Goal: Information Seeking & Learning: Learn about a topic

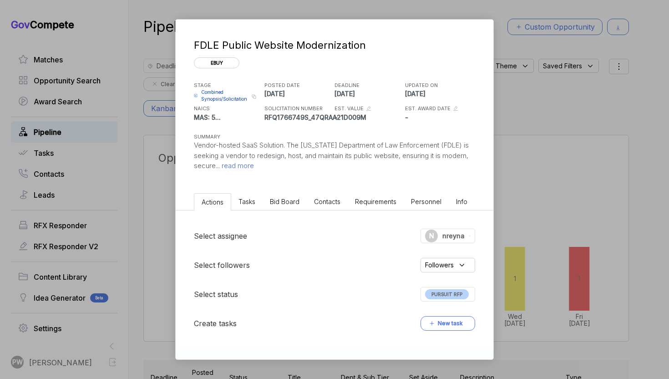
scroll to position [0, 92]
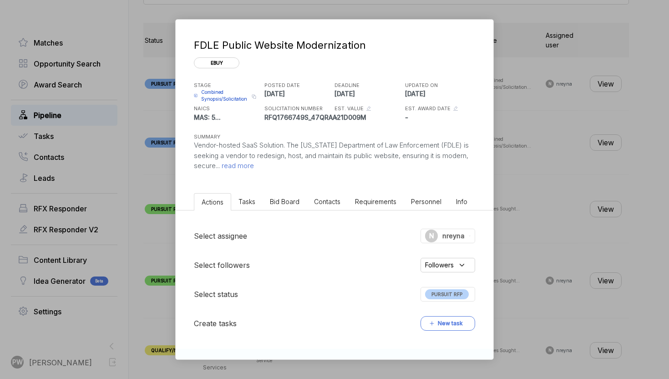
click at [218, 89] on span "Combined Synopsis/Solicitation" at bounding box center [225, 96] width 48 height 14
click at [149, 171] on div "FDLE Public Website Modernization ebuy STAGE Combined Synopsis/Solicitation Cop…" at bounding box center [334, 189] width 669 height 379
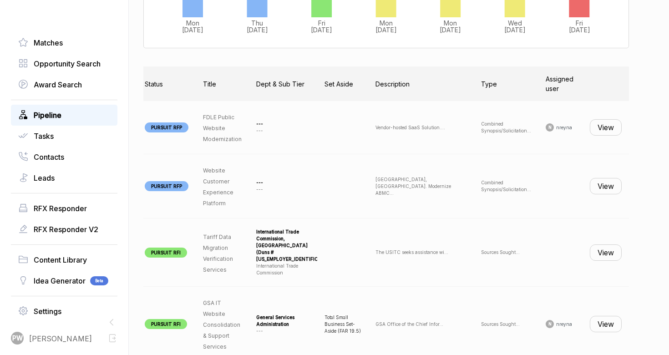
click at [601, 130] on button "View" at bounding box center [606, 127] width 32 height 16
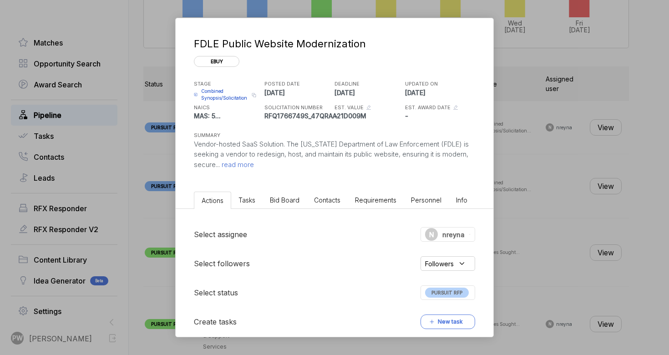
click at [213, 91] on span "Combined Synopsis/Solicitation" at bounding box center [225, 95] width 48 height 14
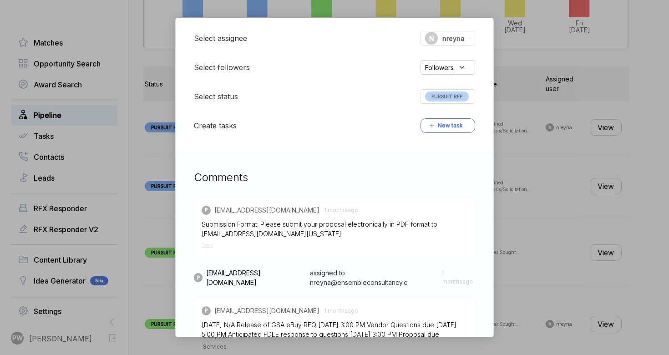
scroll to position [279, 0]
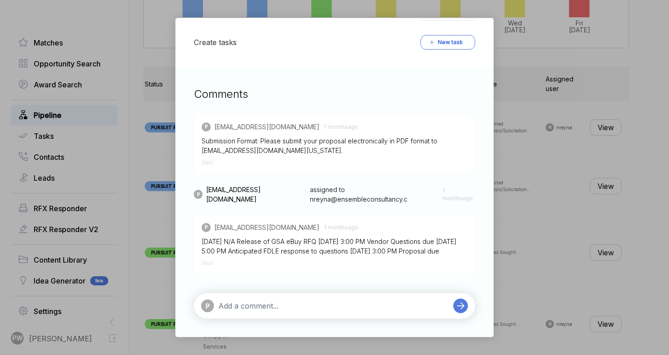
click at [576, 241] on div "FDLE Public Website Modernization ebuy STAGE Combined Synopsis/Solicitation Cop…" at bounding box center [334, 177] width 669 height 355
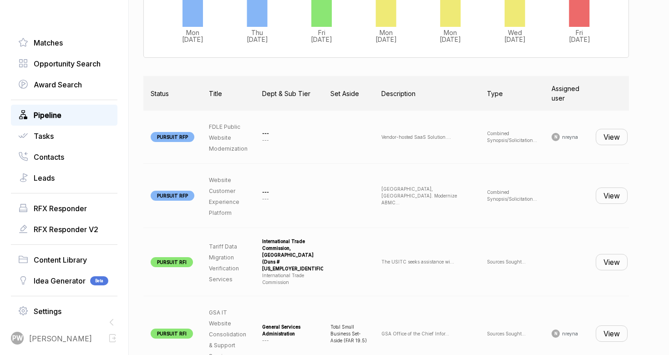
scroll to position [0, 82]
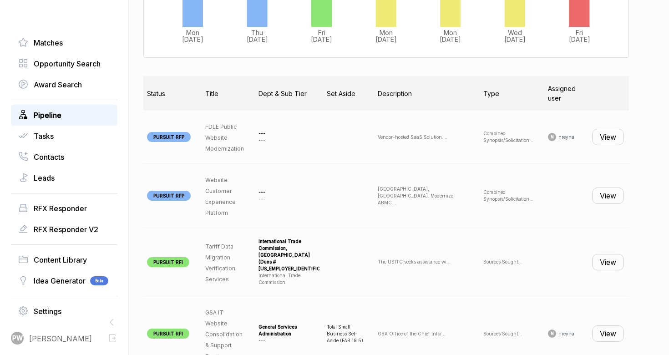
click at [608, 144] on button "View" at bounding box center [608, 137] width 32 height 16
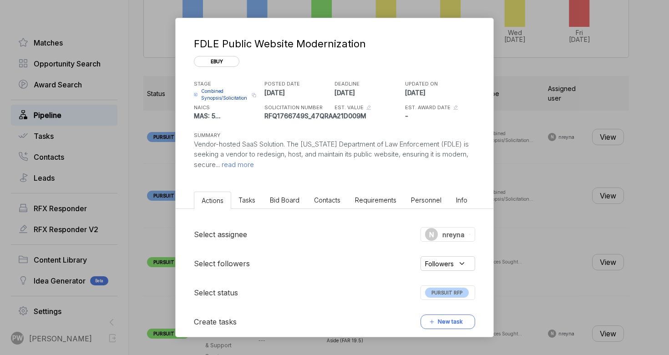
click at [284, 194] on li "Bid Board" at bounding box center [285, 200] width 44 height 17
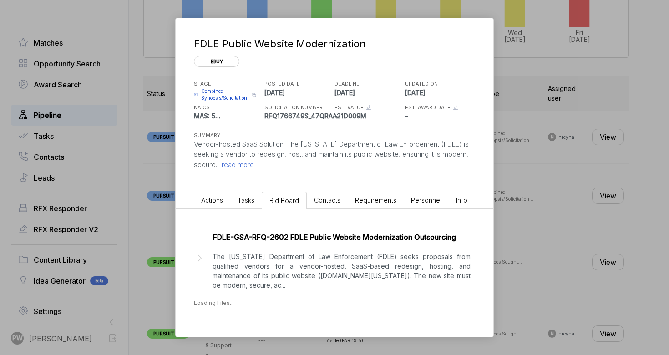
click at [245, 197] on span "Tasks" at bounding box center [246, 200] width 17 height 8
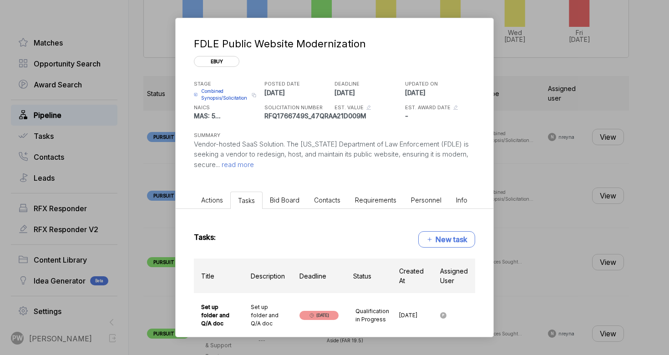
click at [271, 202] on span "Bid Board" at bounding box center [285, 200] width 30 height 8
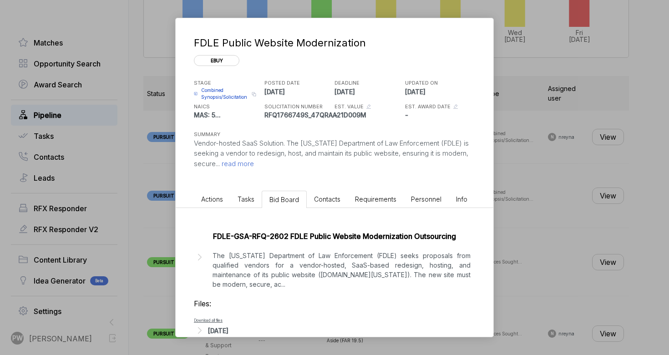
click at [241, 270] on p "The [US_STATE] Department of Law Enforcement (FDLE) seeks proposals from qualif…" at bounding box center [342, 270] width 258 height 38
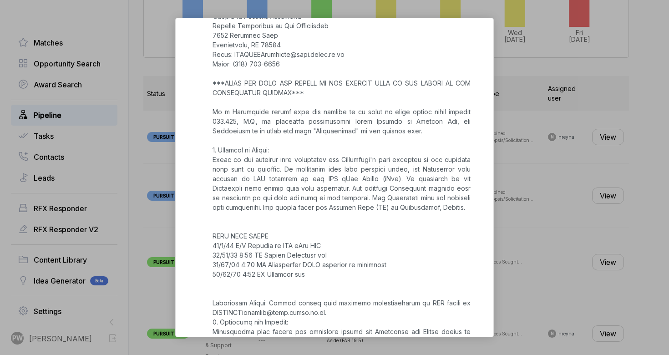
scroll to position [430, 0]
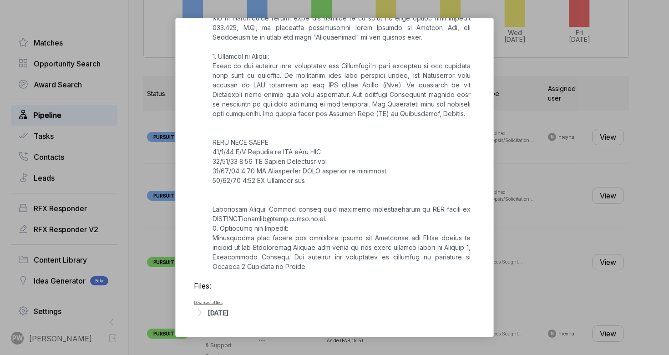
click at [228, 310] on div "[DATE]" at bounding box center [218, 313] width 20 height 10
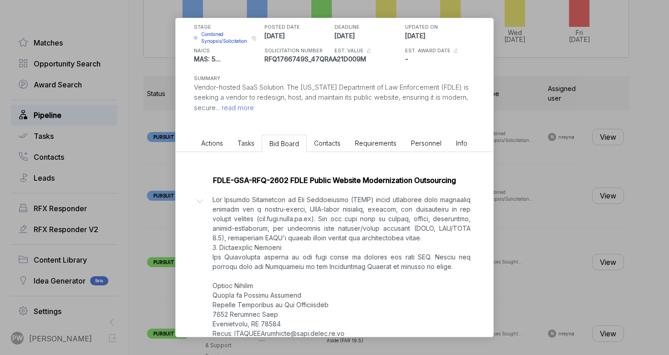
scroll to position [0, 0]
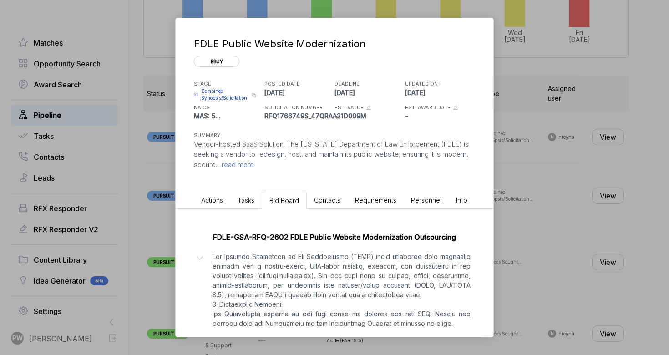
click at [530, 187] on div "FDLE Public Website Modernization ebuy STAGE Combined Synopsis/Solicitation Cop…" at bounding box center [334, 177] width 669 height 355
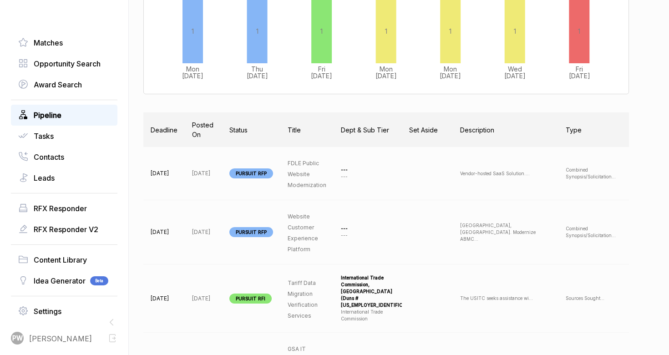
drag, startPoint x: 190, startPoint y: 236, endPoint x: 156, endPoint y: 231, distance: 34.5
click at [155, 231] on td "[DATE]" at bounding box center [163, 232] width 41 height 64
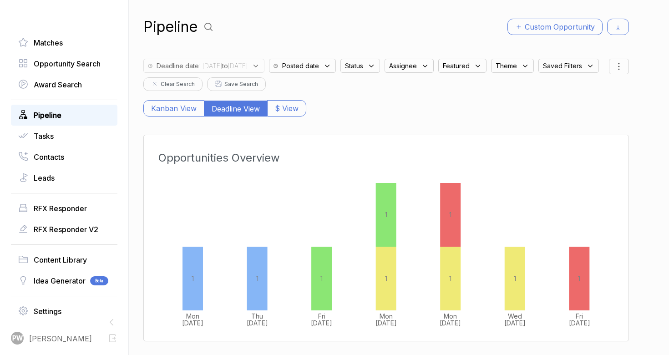
click at [345, 71] on span "Saved Filters" at bounding box center [354, 66] width 18 height 10
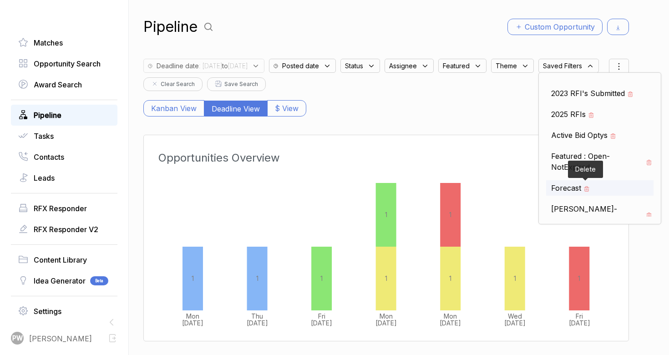
click at [584, 192] on icon at bounding box center [587, 189] width 6 height 6
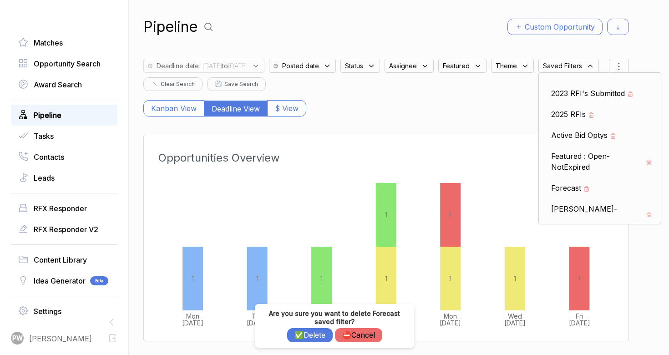
click at [303, 333] on button "✅ Delete" at bounding box center [310, 335] width 46 height 14
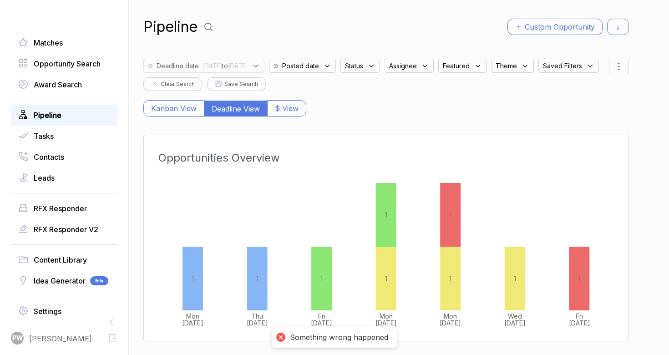
click at [345, 71] on span "Saved Filters" at bounding box center [354, 66] width 18 height 10
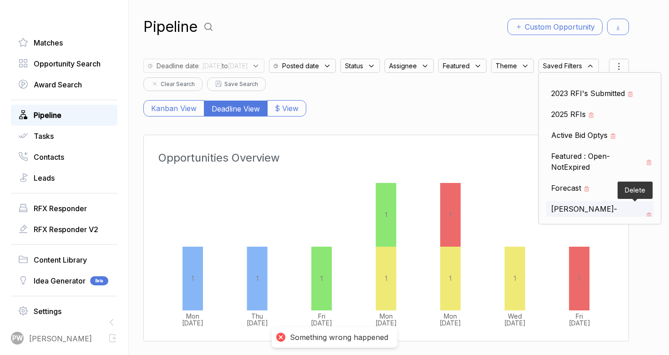
click at [646, 218] on icon at bounding box center [649, 215] width 6 height 6
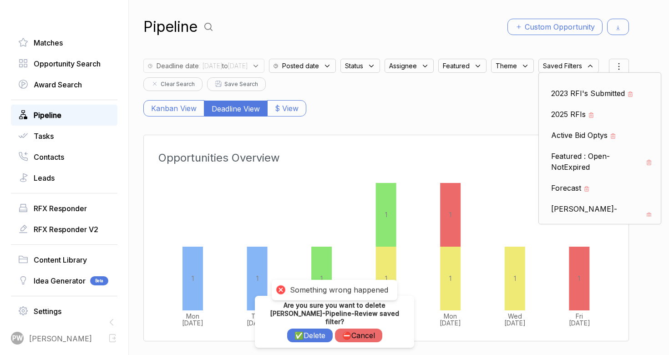
click at [306, 339] on button "✅ Delete" at bounding box center [310, 335] width 46 height 14
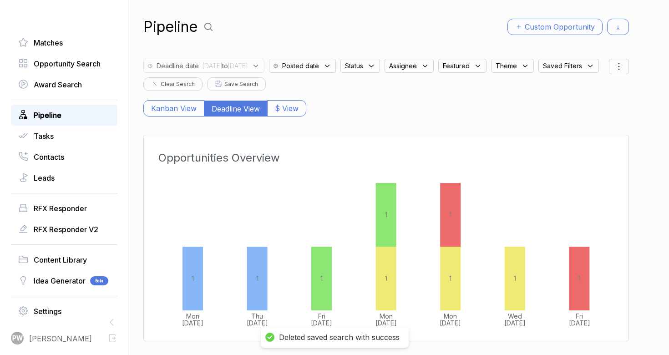
click at [586, 70] on icon at bounding box center [590, 66] width 8 height 8
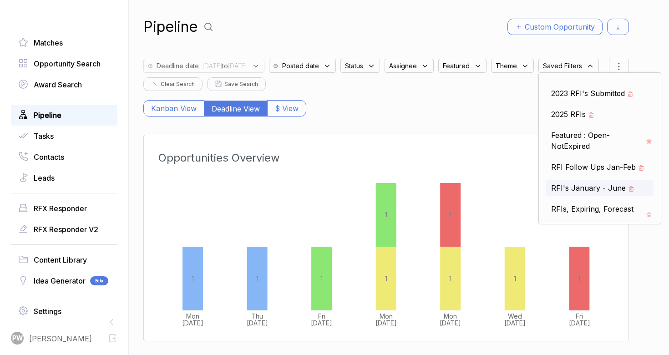
scroll to position [11, 0]
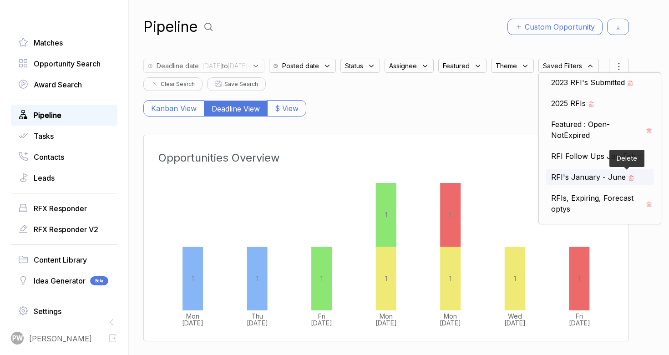
click at [628, 181] on icon at bounding box center [631, 178] width 6 height 6
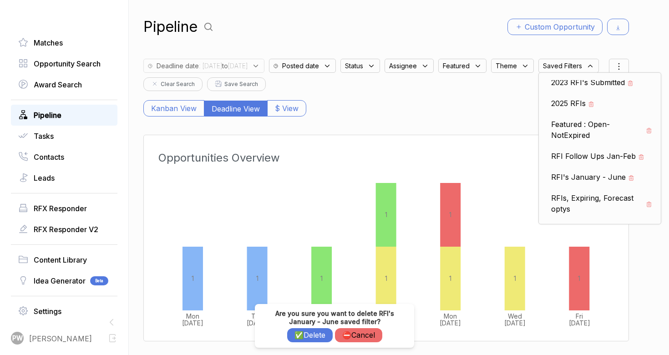
click at [297, 338] on button "✅ Delete" at bounding box center [310, 335] width 46 height 14
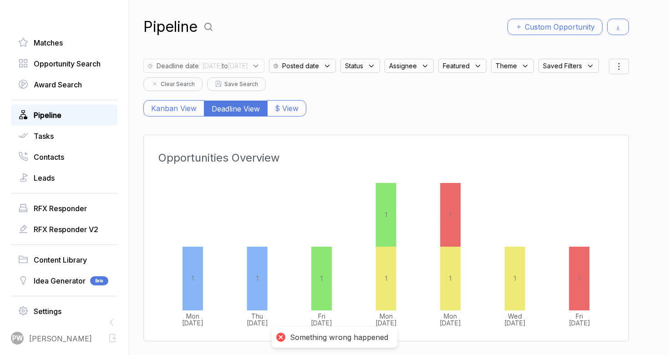
click at [538, 73] on div "Saved Filters" at bounding box center [570, 63] width 65 height 19
click at [538, 73] on div "Saved Filters" at bounding box center [568, 66] width 61 height 14
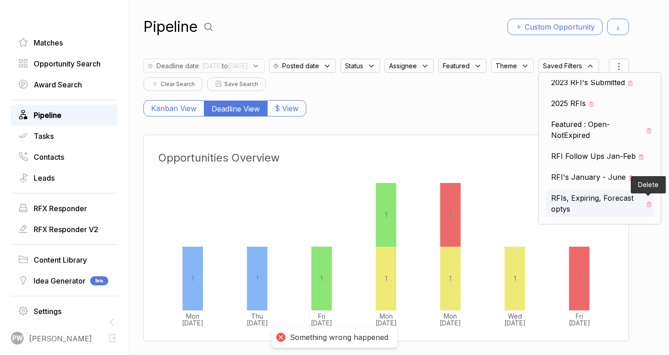
click at [644, 209] on span at bounding box center [648, 203] width 9 height 11
click at [646, 208] on icon at bounding box center [649, 204] width 6 height 6
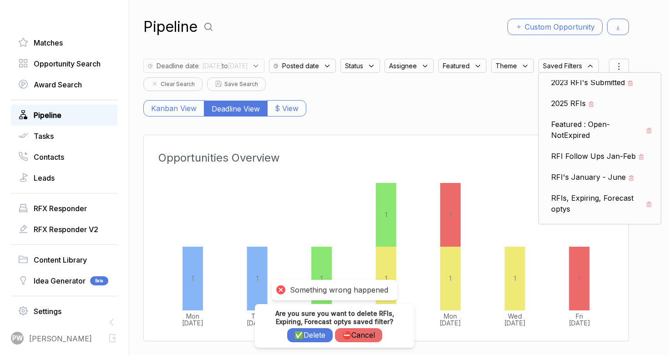
click at [307, 336] on button "✅ Delete" at bounding box center [310, 335] width 46 height 14
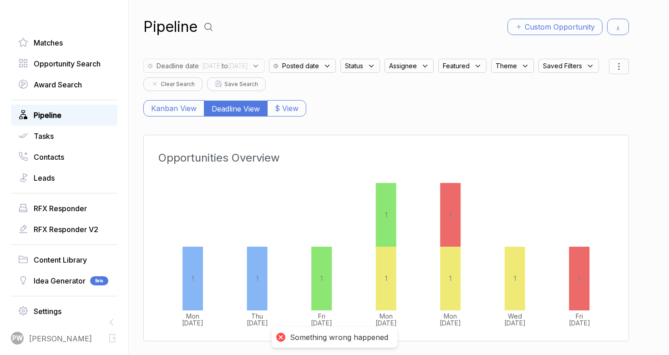
click at [346, 127] on div "Pipeline Custom Opportunity Deadline date : [DATE] to [DATE] Posted date Status…" at bounding box center [386, 177] width 486 height 355
click at [538, 73] on div "Saved Filters" at bounding box center [568, 66] width 61 height 14
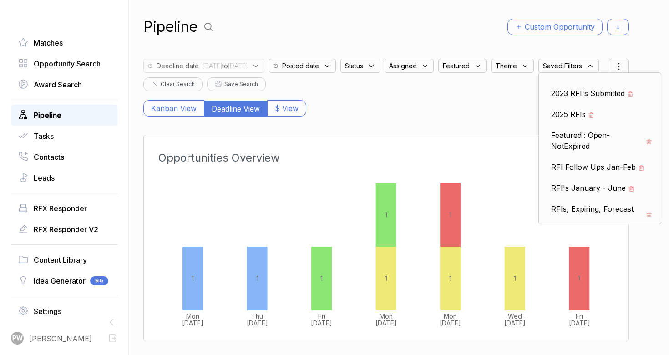
click at [413, 116] on div "Kanban View Deadline View $ View" at bounding box center [386, 103] width 486 height 25
